Goal: Navigation & Orientation: Find specific page/section

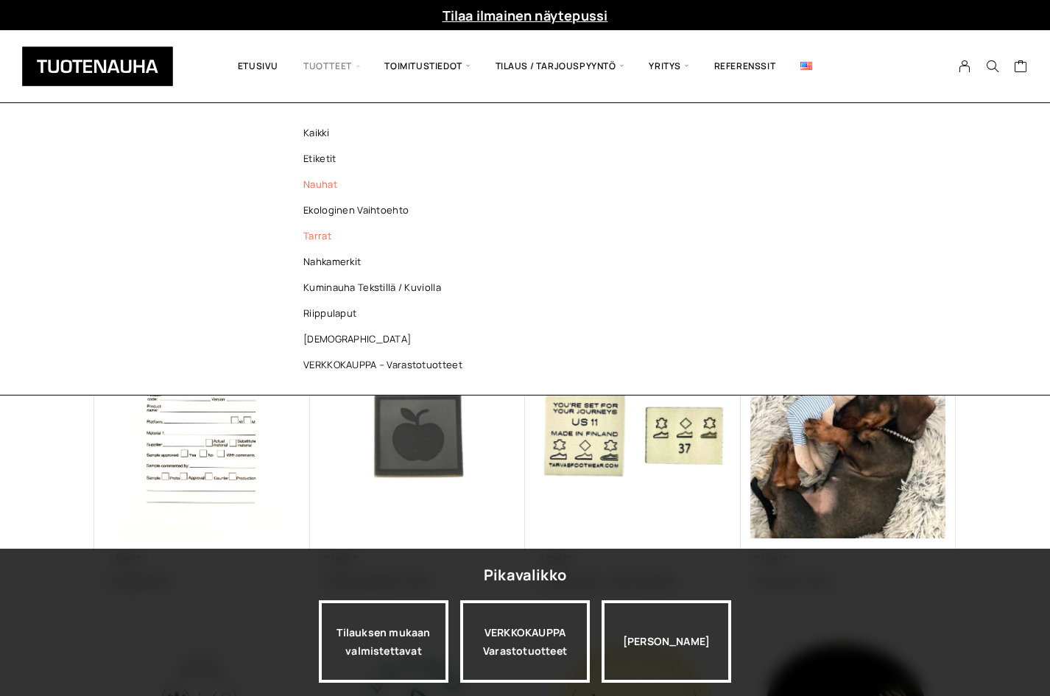
click at [328, 184] on link "Nauhat" at bounding box center [387, 185] width 214 height 26
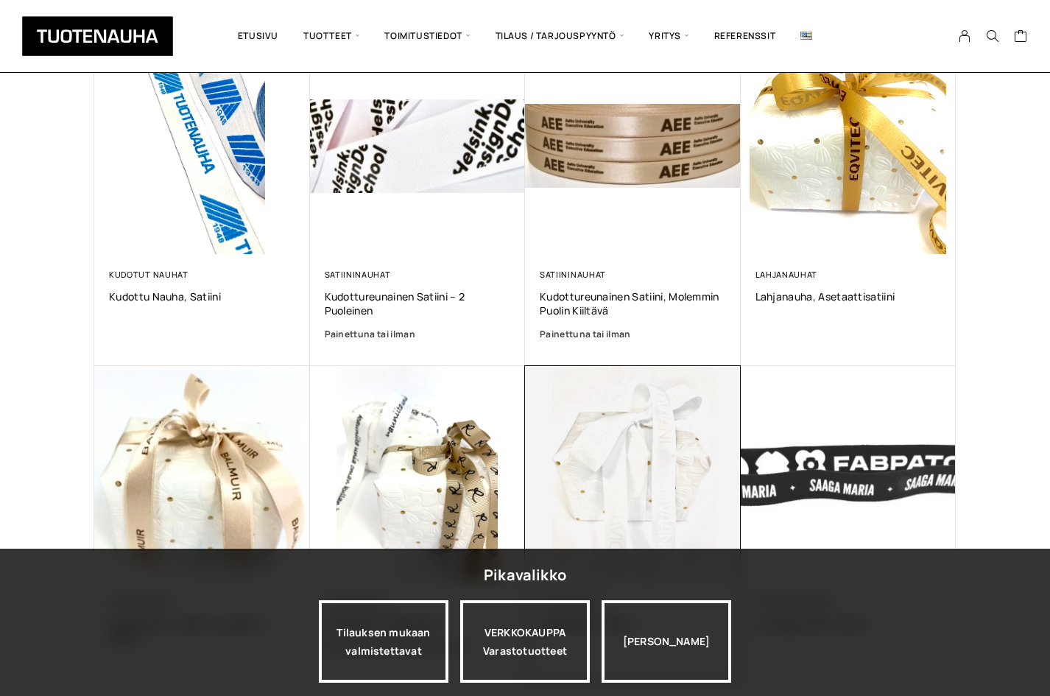
scroll to position [736, 0]
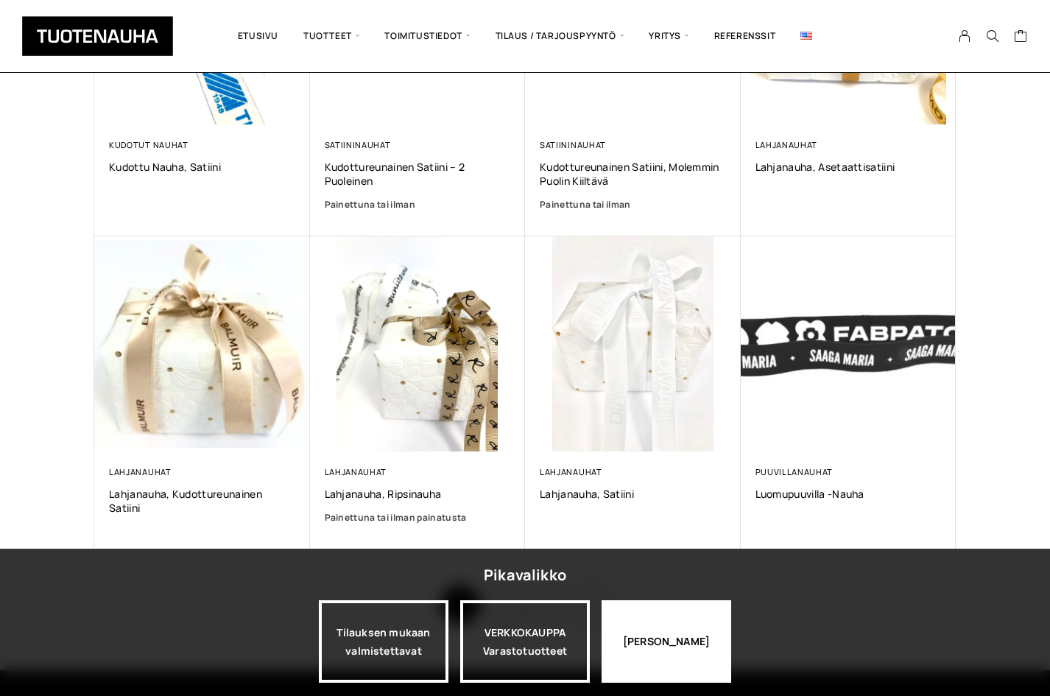
click at [697, 650] on div "Jatka katselua" at bounding box center [667, 641] width 130 height 82
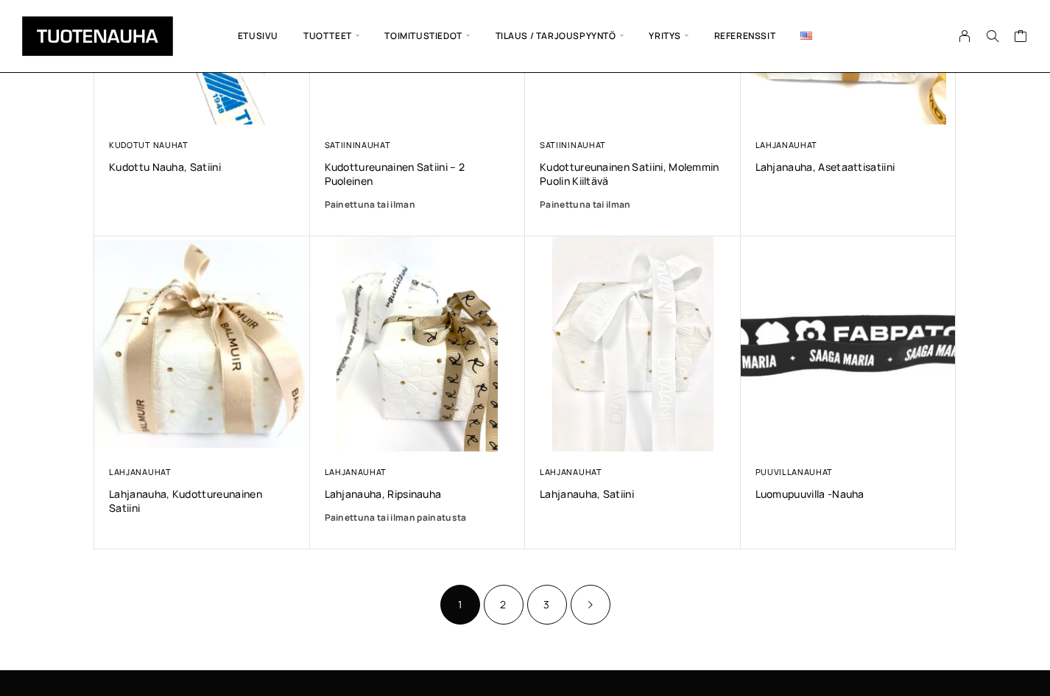
click at [526, 608] on ul "1 2 3" at bounding box center [525, 603] width 174 height 43
click at [505, 607] on link "2" at bounding box center [504, 605] width 40 height 40
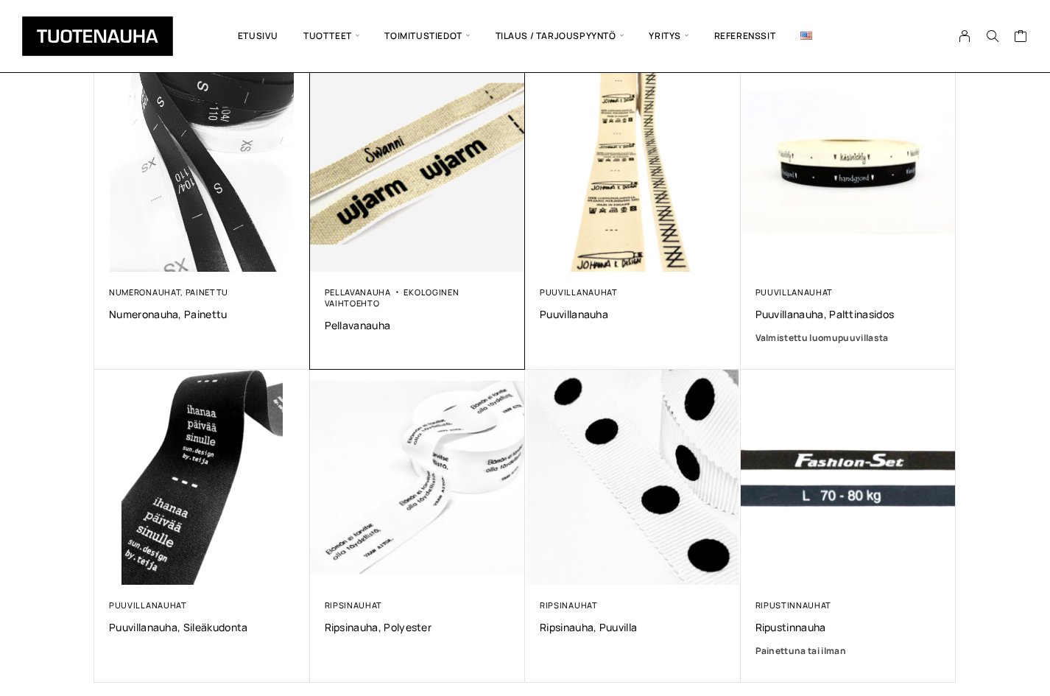
scroll to position [147, 0]
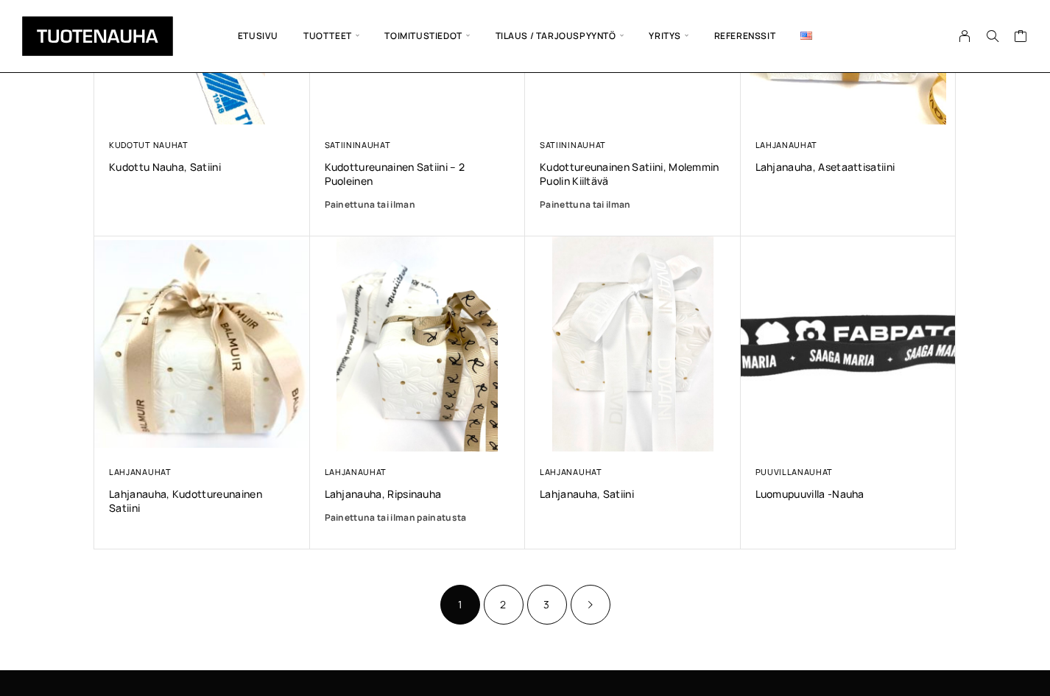
scroll to position [968, 0]
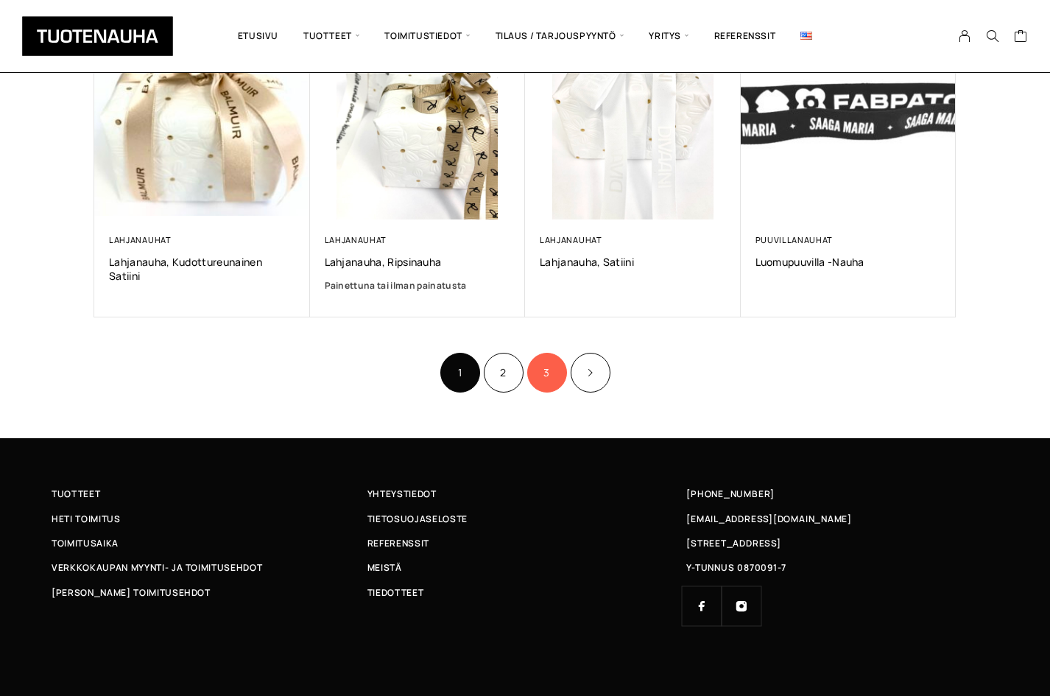
click at [554, 373] on link "3" at bounding box center [547, 373] width 40 height 40
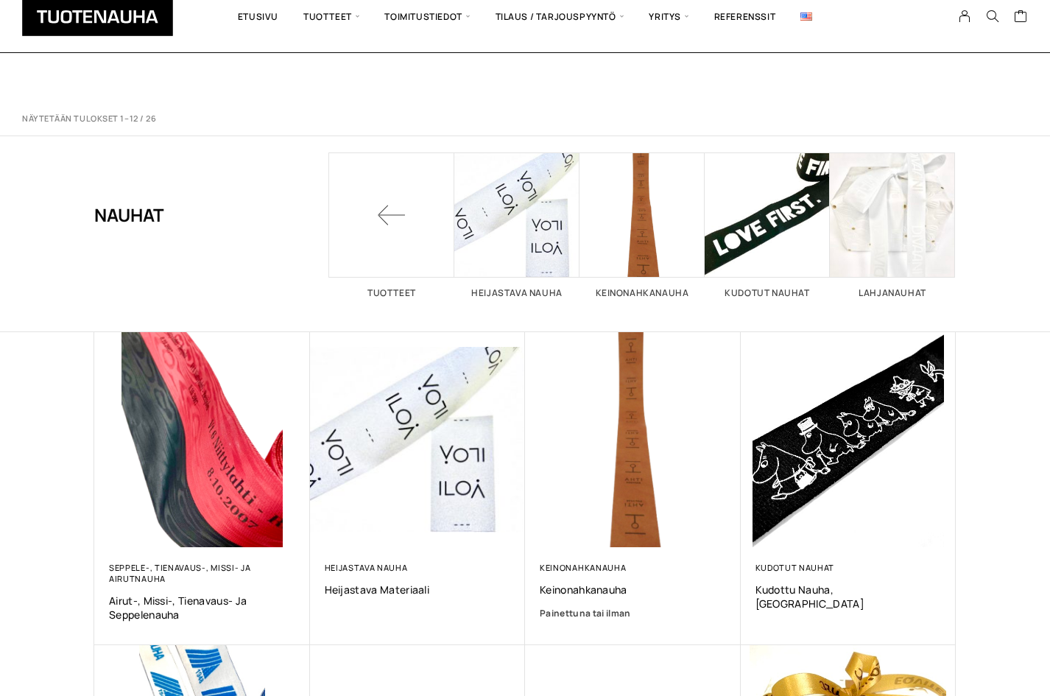
scroll to position [968, 0]
